Goal: Transaction & Acquisition: Book appointment/travel/reservation

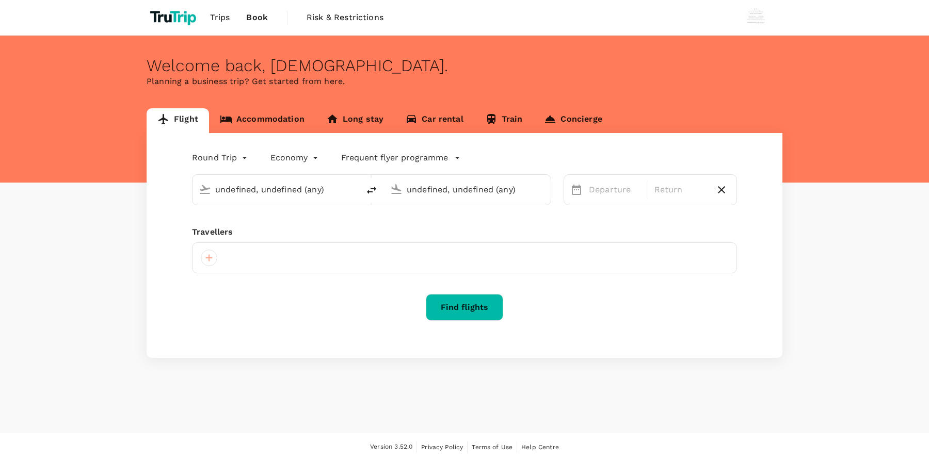
type input "Soekarno-Hatta Intl (CGK)"
type input "London Heathrow (LHR)"
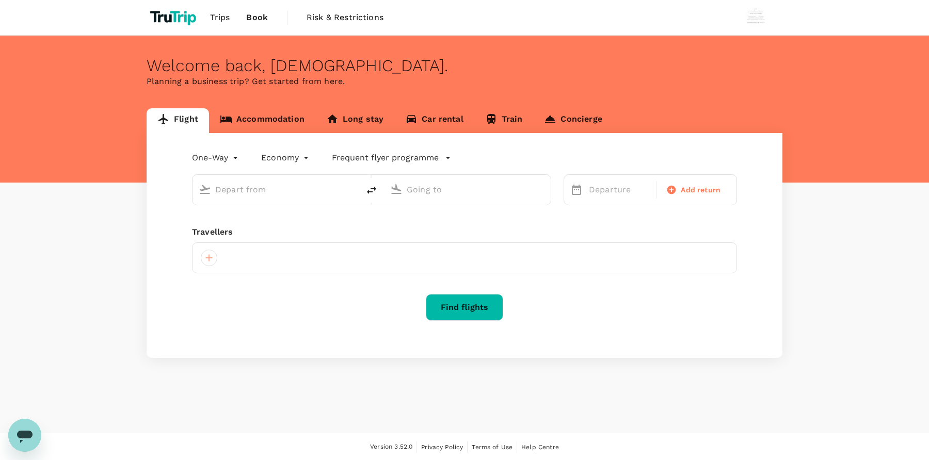
type input "roundtrip"
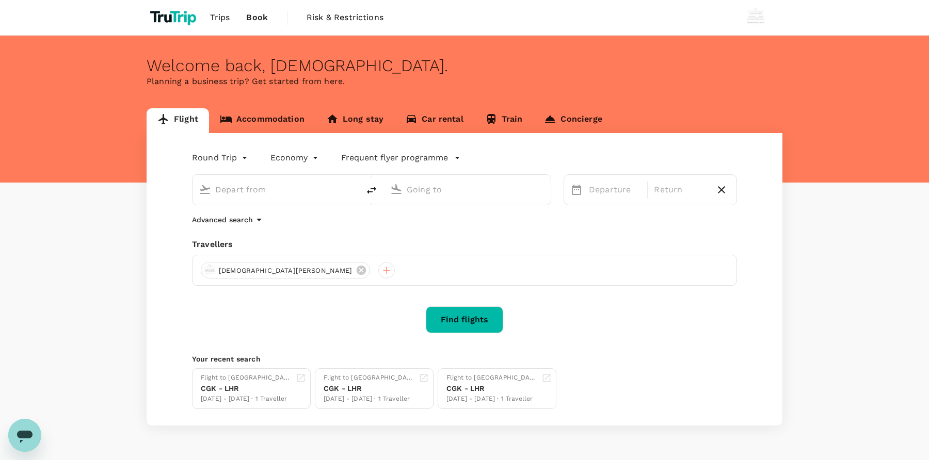
type input "Soekarno-Hatta Intl (CGK)"
type input "London Heathrow (LHR)"
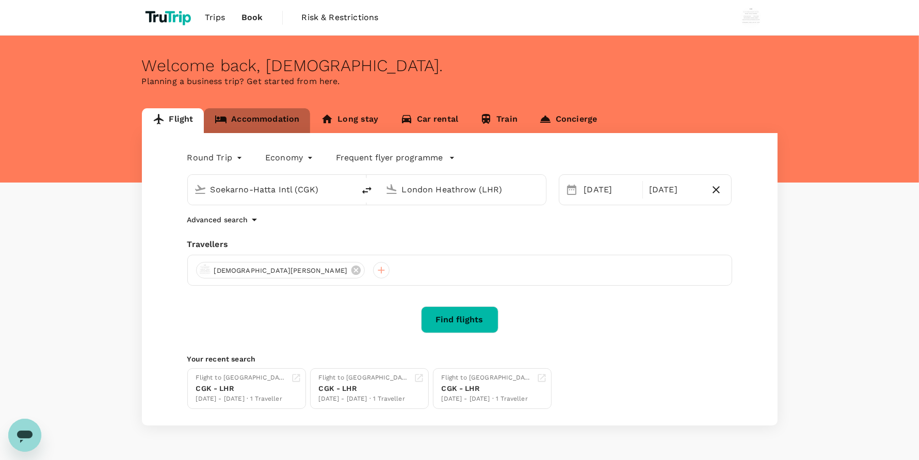
click at [287, 112] on link "Accommodation" at bounding box center [257, 120] width 106 height 25
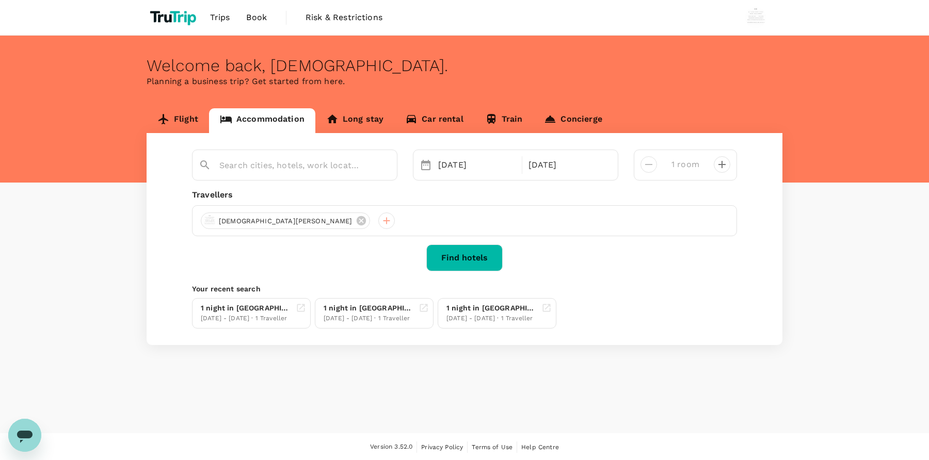
type input "[PERSON_NAME]"
click at [385, 165] on icon "Clear" at bounding box center [383, 165] width 10 height 10
click at [277, 168] on input "text" at bounding box center [290, 165] width 142 height 16
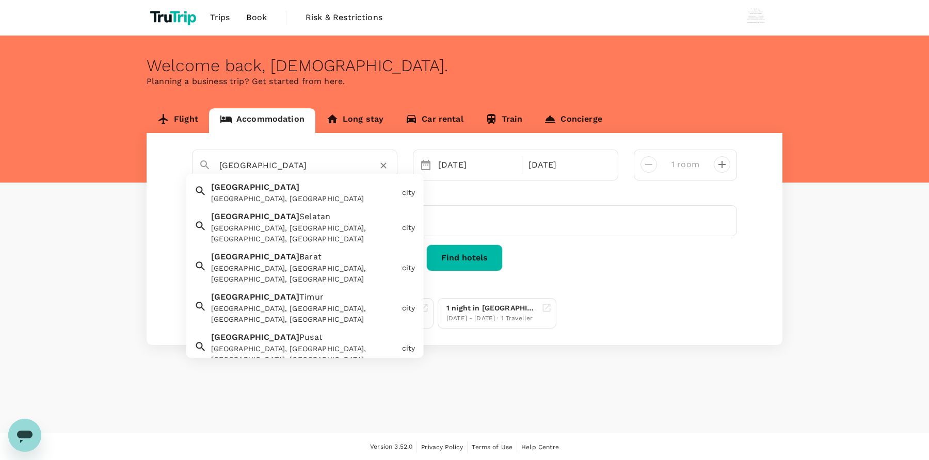
click at [300, 191] on div "Jakarta [GEOGRAPHIC_DATA], [GEOGRAPHIC_DATA]" at bounding box center [302, 191] width 191 height 27
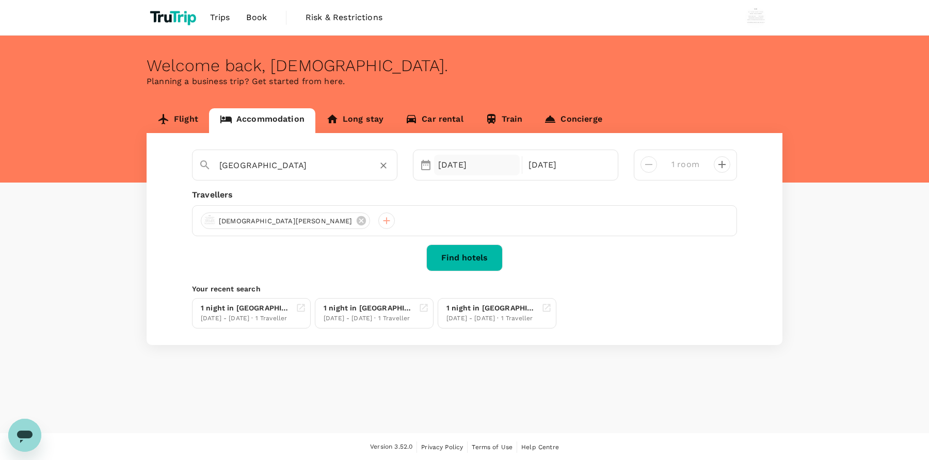
type input "[GEOGRAPHIC_DATA]"
click at [454, 162] on div "[DATE]" at bounding box center [477, 165] width 86 height 21
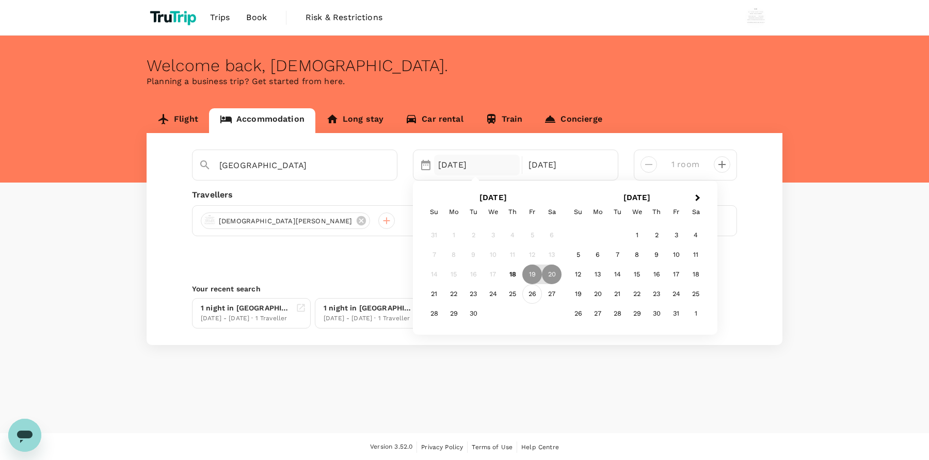
click at [531, 289] on div "26" at bounding box center [532, 294] width 20 height 20
click at [556, 290] on div "27" at bounding box center [552, 294] width 20 height 20
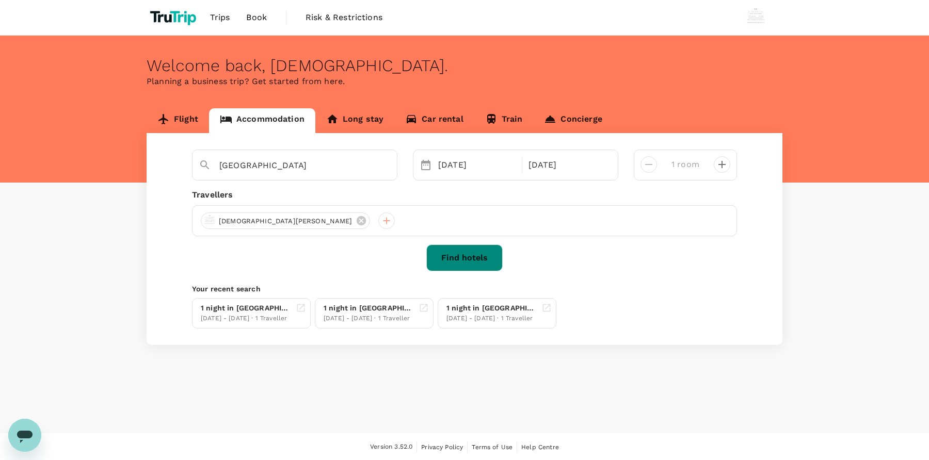
click at [481, 254] on button "Find hotels" at bounding box center [464, 258] width 76 height 27
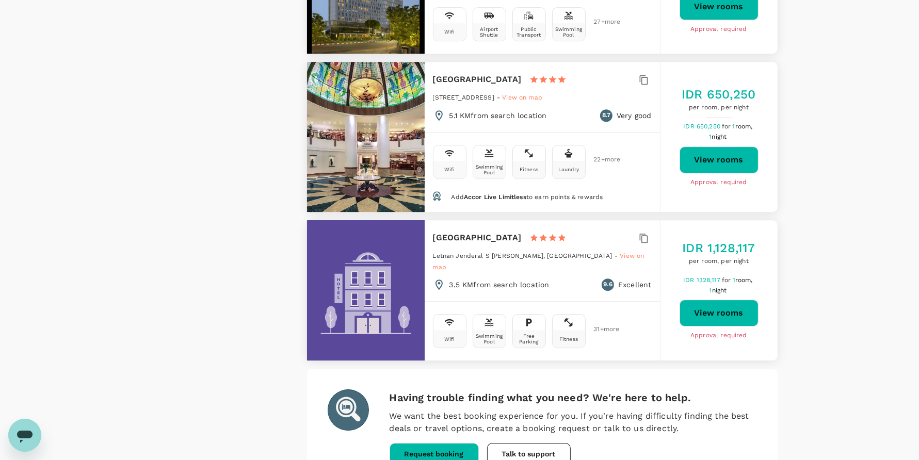
scroll to position [2938, 0]
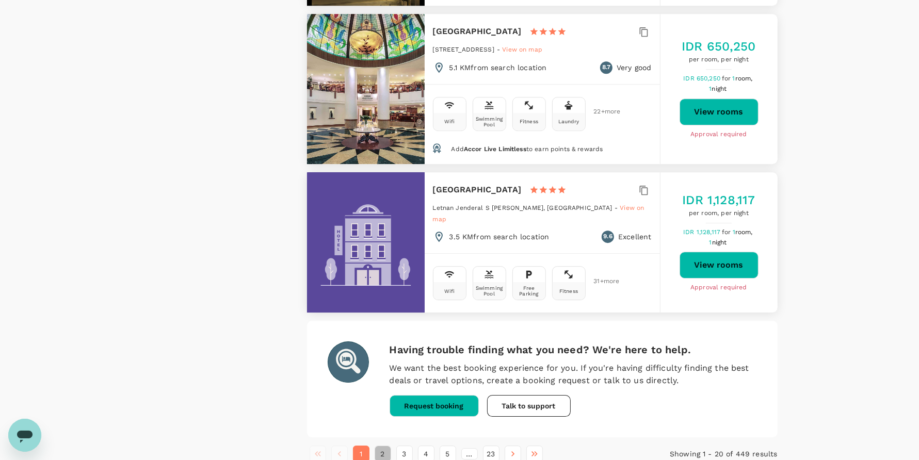
click at [385, 446] on button "2" at bounding box center [383, 454] width 17 height 17
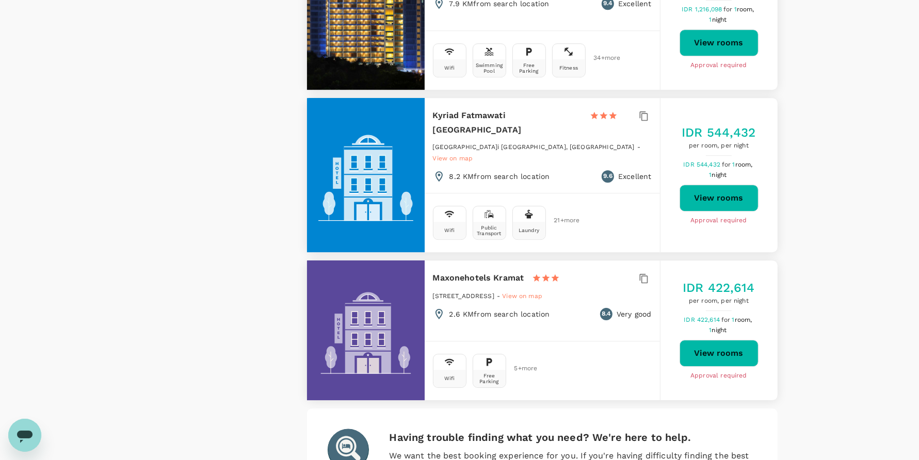
scroll to position [2970, 0]
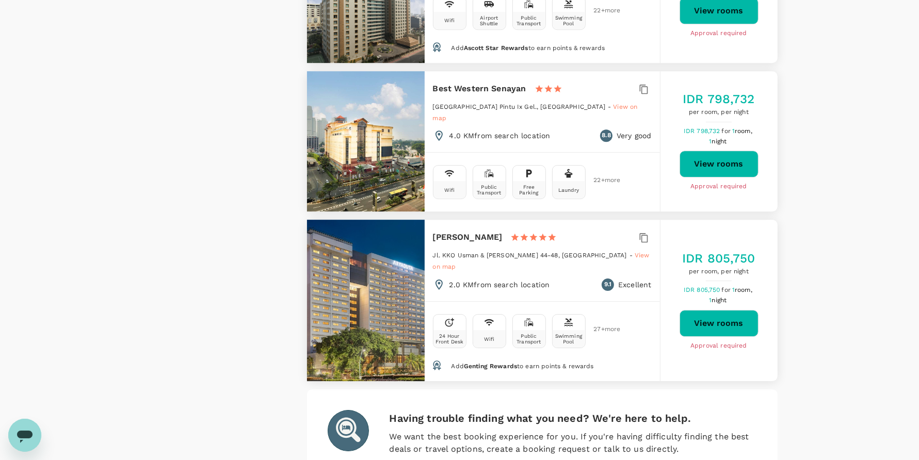
scroll to position [2983, 0]
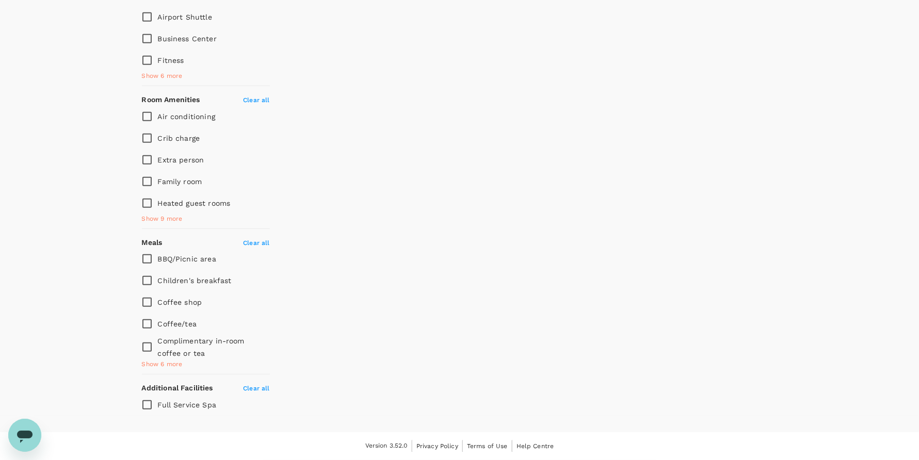
scroll to position [0, 0]
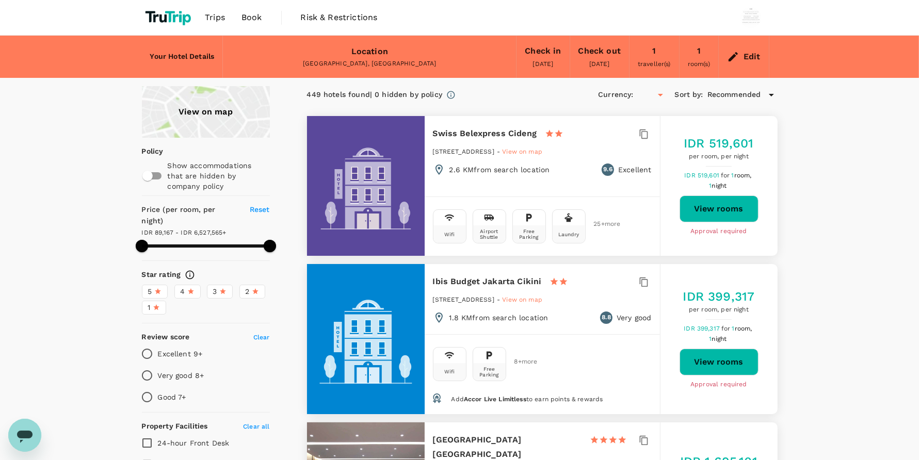
type input "499.83"
type input "IDR"
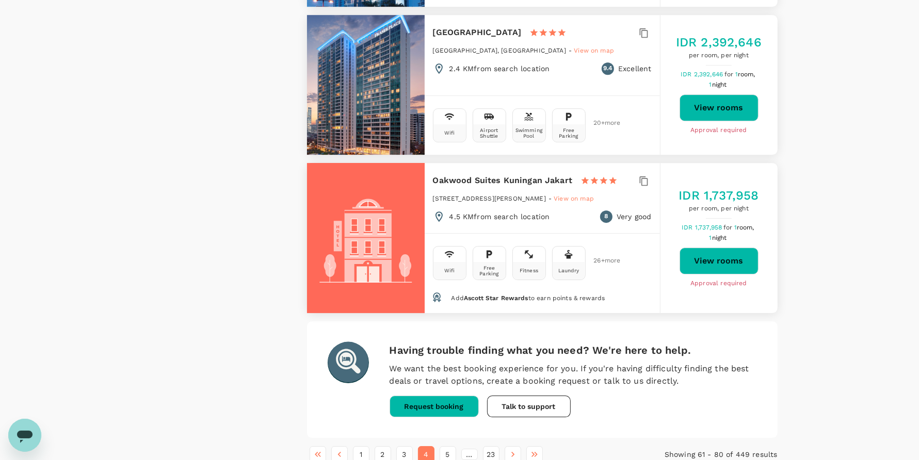
scroll to position [2982, 0]
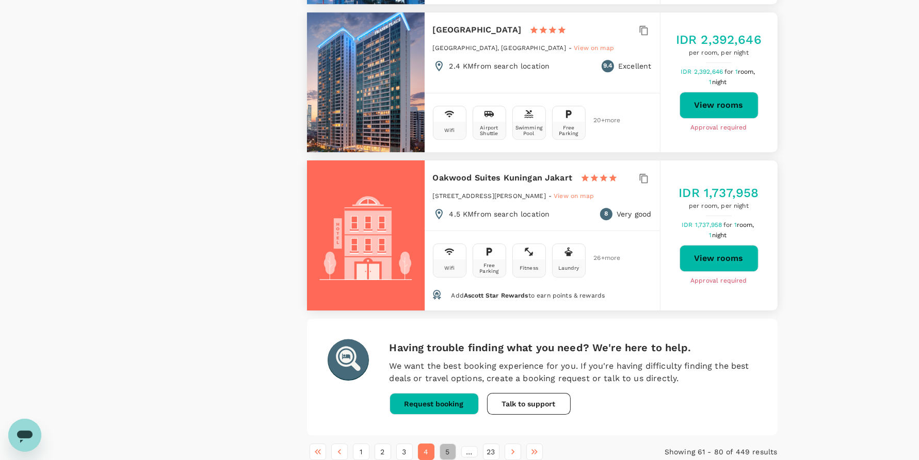
click at [444, 444] on button "5" at bounding box center [448, 452] width 17 height 17
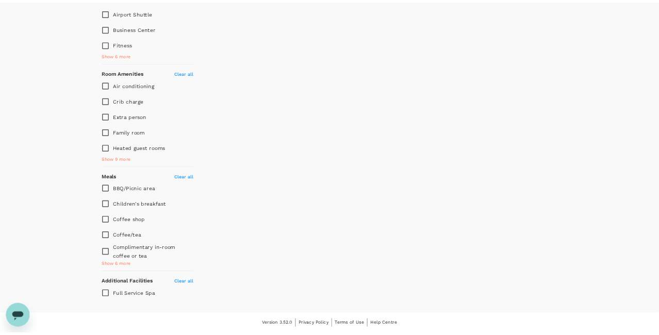
scroll to position [0, 0]
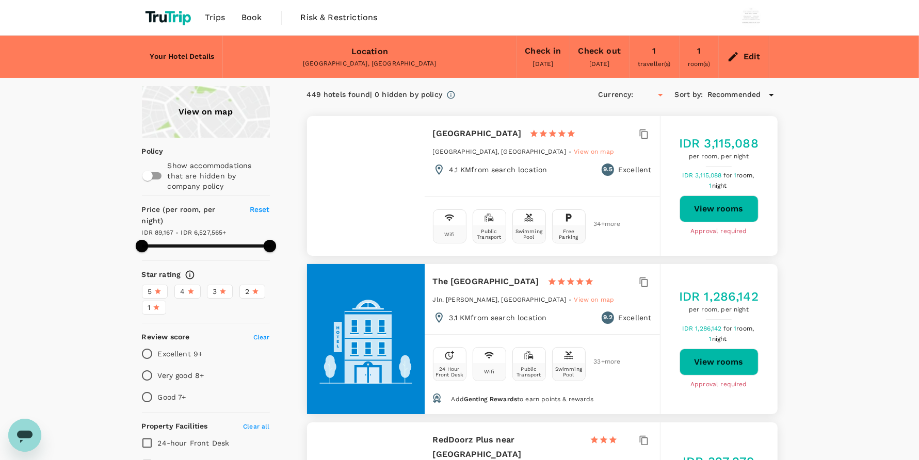
type input "499.83"
type input "IDR"
click at [246, 14] on span "Book" at bounding box center [251, 17] width 21 height 12
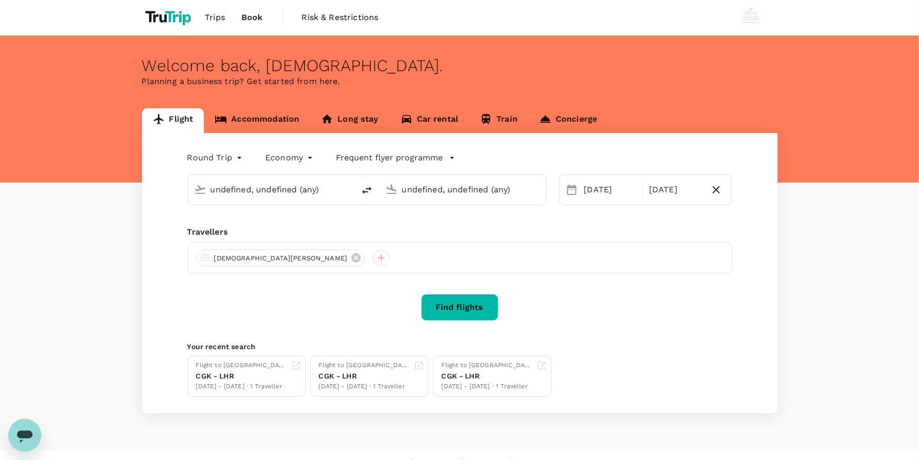
type input "Soekarno-Hatta Intl (CGK)"
type input "London Heathrow (LHR)"
type input "Soekarno-Hatta Intl (CGK)"
type input "London Heathrow (LHR)"
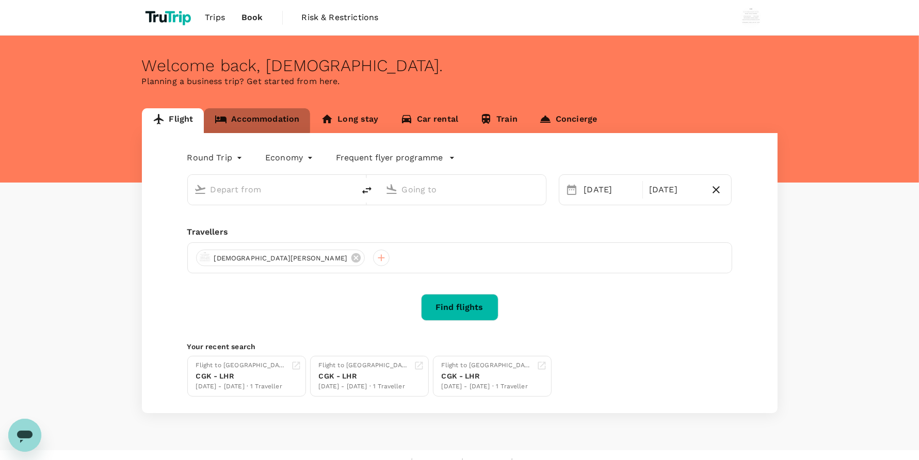
click at [236, 115] on link "Accommodation" at bounding box center [257, 120] width 106 height 25
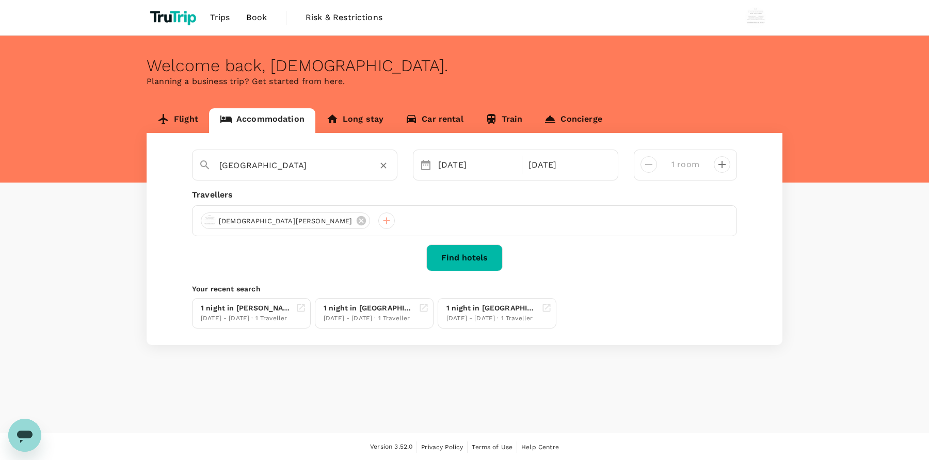
click at [374, 159] on div "Jakarta" at bounding box center [304, 165] width 171 height 17
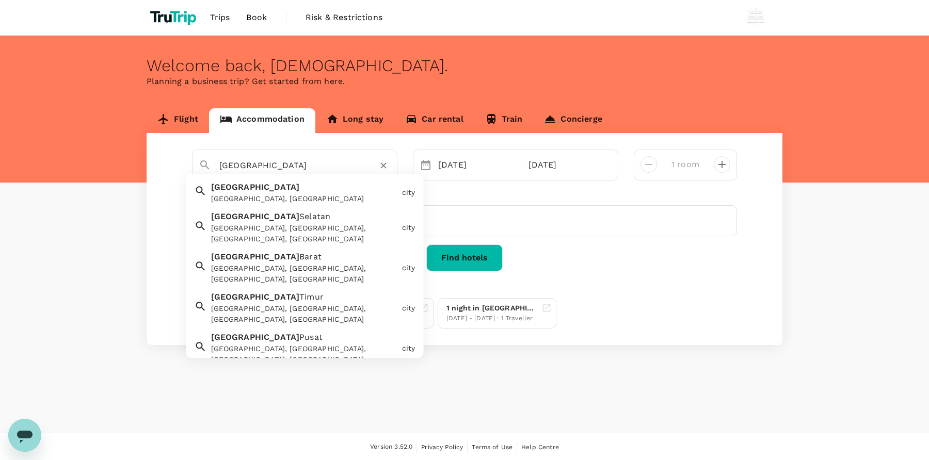
click at [384, 167] on icon "Clear" at bounding box center [383, 166] width 6 height 6
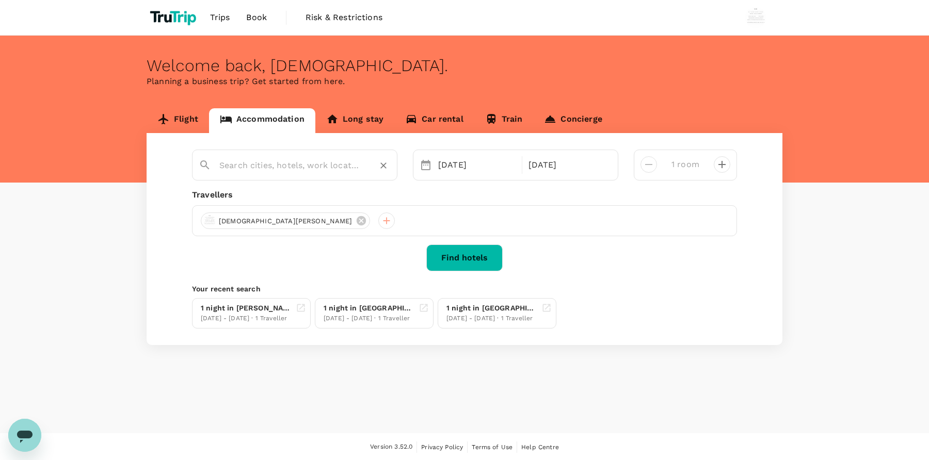
click at [349, 161] on input "text" at bounding box center [290, 165] width 142 height 16
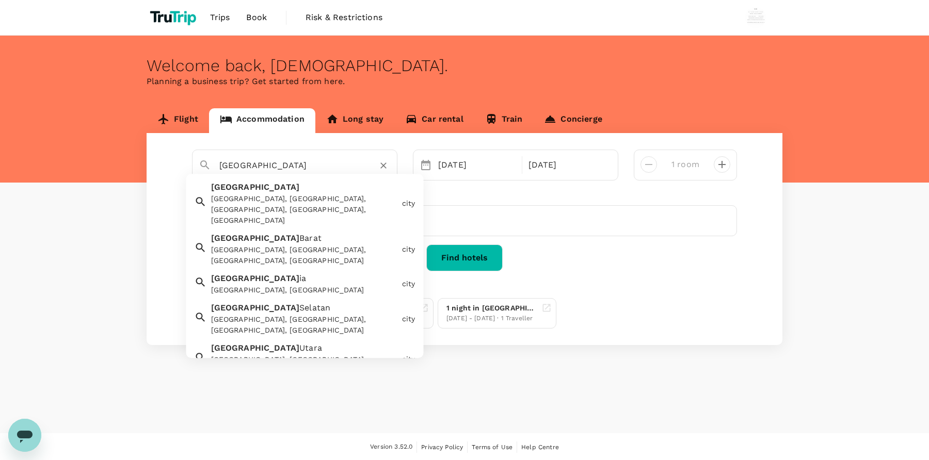
click at [362, 216] on li "Bogor Bogor, Kampung Parung Jambu, Bogor City, West Java, Indonesia city" at bounding box center [304, 204] width 237 height 51
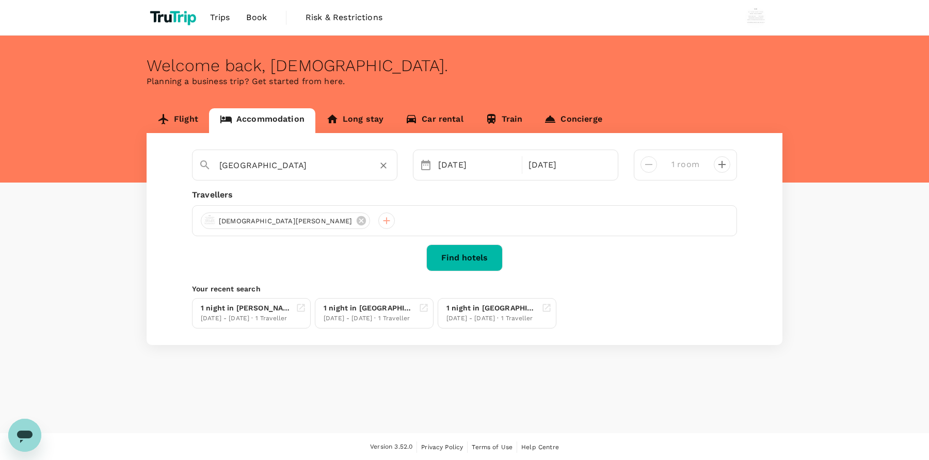
type input "Bogor"
click at [486, 266] on button "Find hotels" at bounding box center [464, 258] width 76 height 27
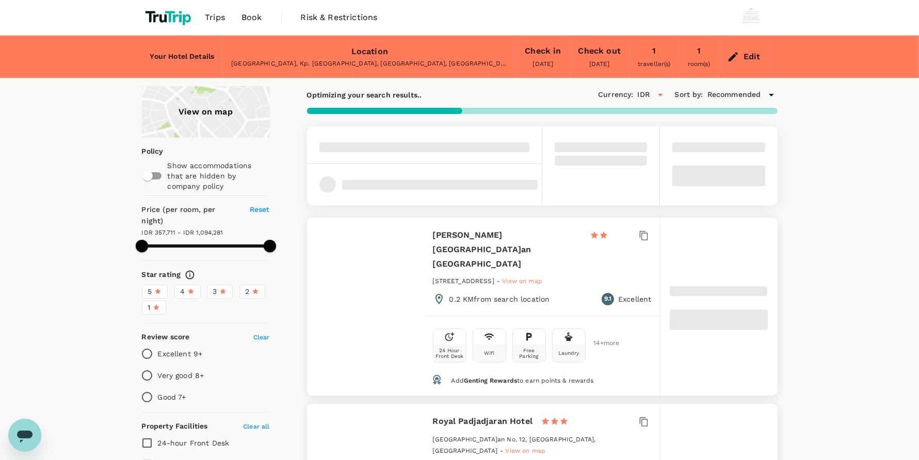
type input "83.4"
type input "IDR"
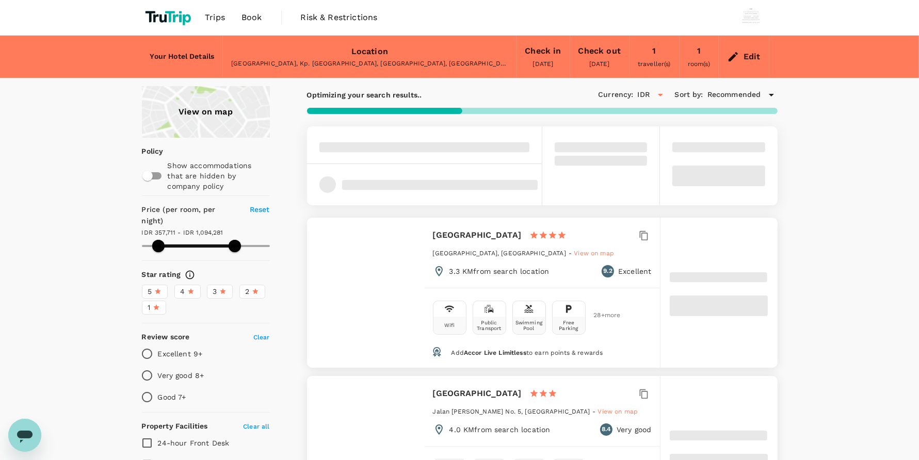
type input "84.07"
type input "15.07"
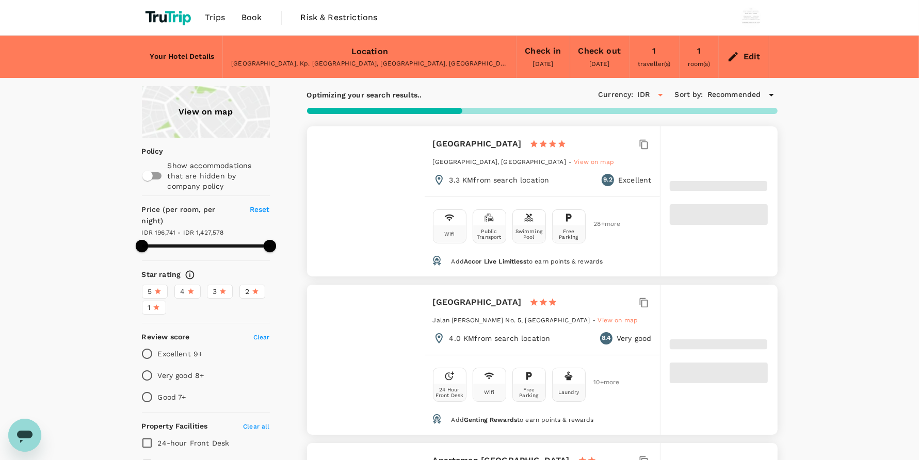
type input "109.25"
type input "12.25"
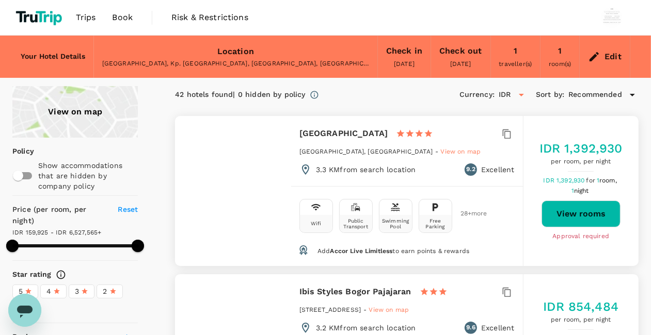
type input "499.83"
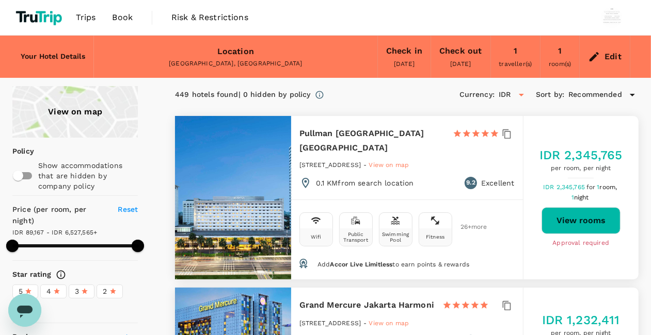
type input "6.83"
type input "499.83"
